Goal: Task Accomplishment & Management: Use online tool/utility

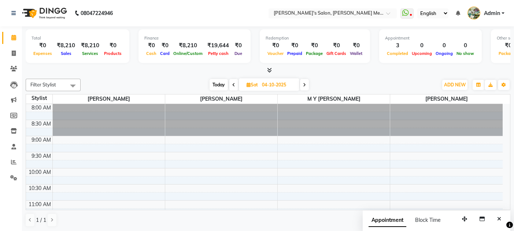
scroll to position [123, 0]
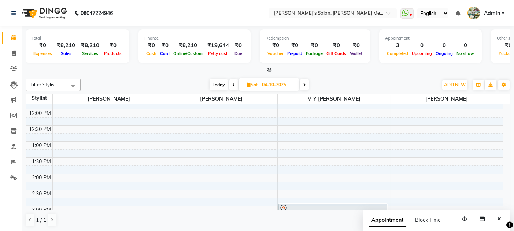
click at [213, 82] on span "Today" at bounding box center [218, 84] width 18 height 11
type input "03-10-2025"
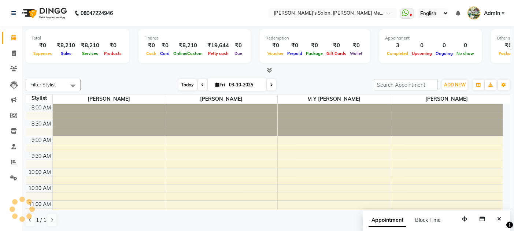
scroll to position [350, 0]
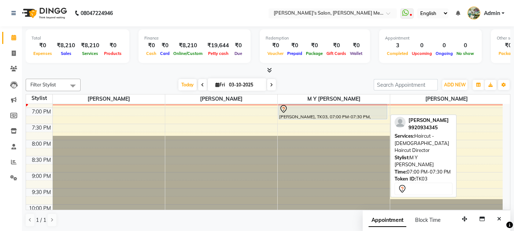
click at [307, 115] on div "[PERSON_NAME], TK03, 07:00 PM-07:30 PM, Haircut - [DEMOGRAPHIC_DATA] Haircut Di…" at bounding box center [333, 111] width 108 height 15
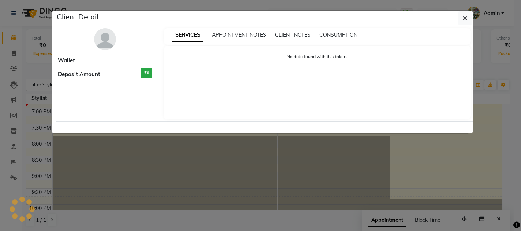
select select "7"
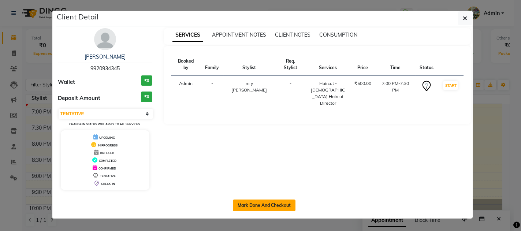
click at [249, 202] on button "Mark Done And Checkout" at bounding box center [264, 206] width 63 height 12
select select "582"
select select "service"
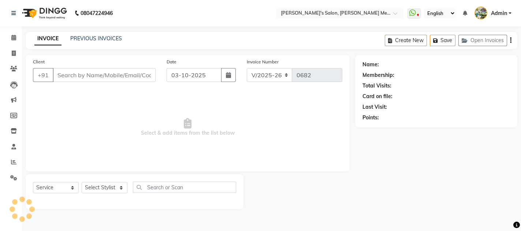
type input "9920934345"
select select "7819"
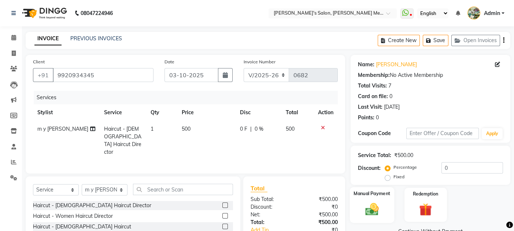
click at [385, 215] on div "Manual Payment" at bounding box center [372, 205] width 44 height 36
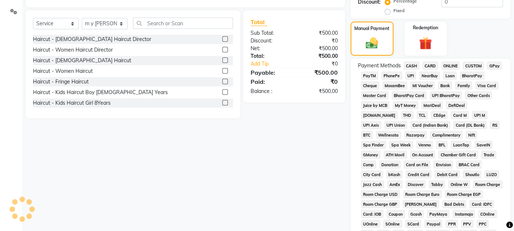
scroll to position [176, 0]
